Goal: Check status: Check status

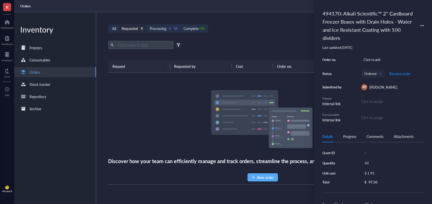
scroll to position [88, 0]
